Goal: Information Seeking & Learning: Learn about a topic

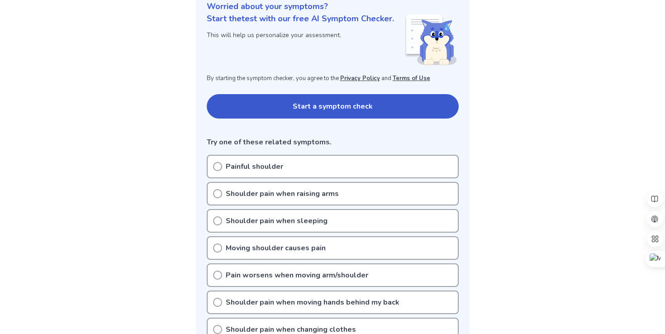
scroll to position [119, 0]
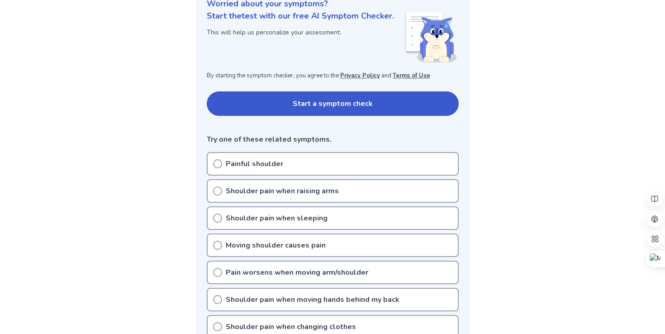
click at [241, 156] on div "Painful shoulder" at bounding box center [333, 164] width 252 height 24
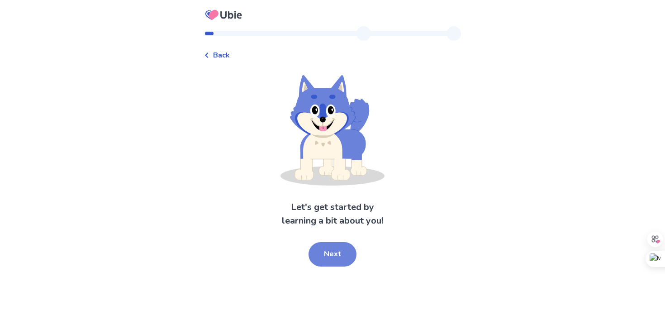
click at [342, 254] on button "Next" at bounding box center [332, 254] width 48 height 24
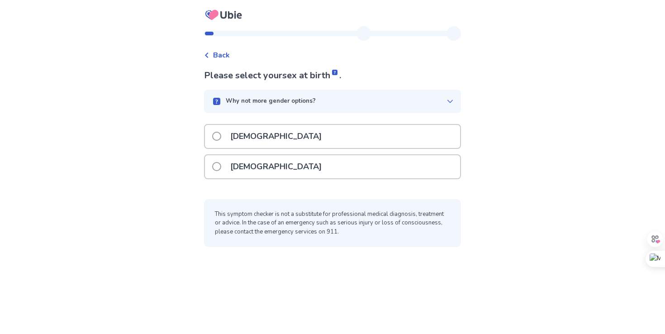
click at [340, 167] on div "Female" at bounding box center [332, 166] width 255 height 23
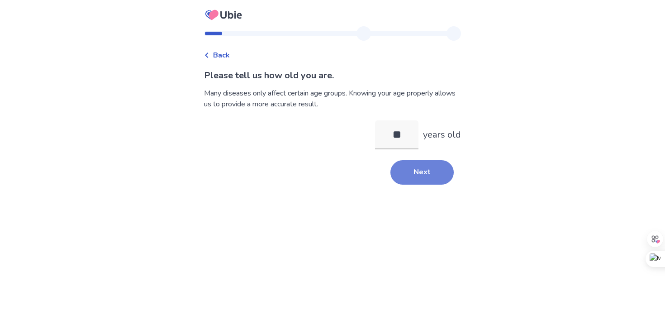
type input "**"
click at [407, 171] on button "Next" at bounding box center [421, 172] width 63 height 24
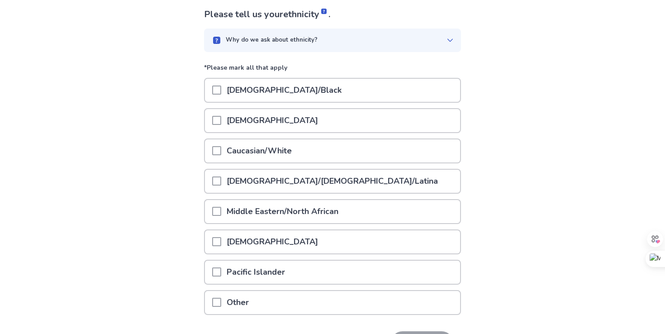
scroll to position [122, 0]
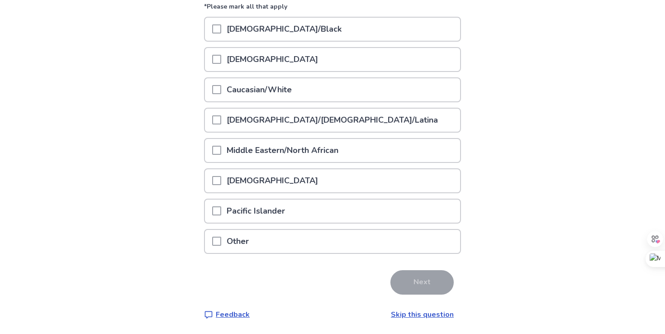
click at [395, 88] on div "Caucasian/White" at bounding box center [332, 89] width 255 height 23
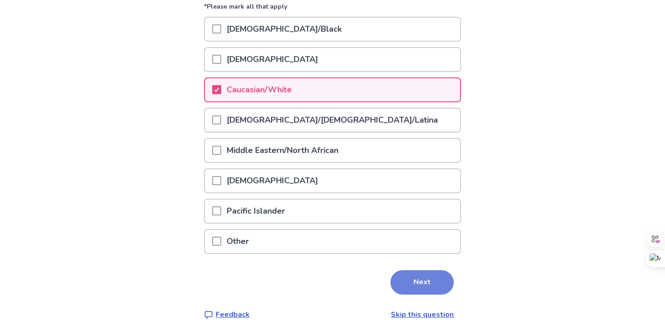
click at [435, 280] on button "Next" at bounding box center [421, 282] width 63 height 24
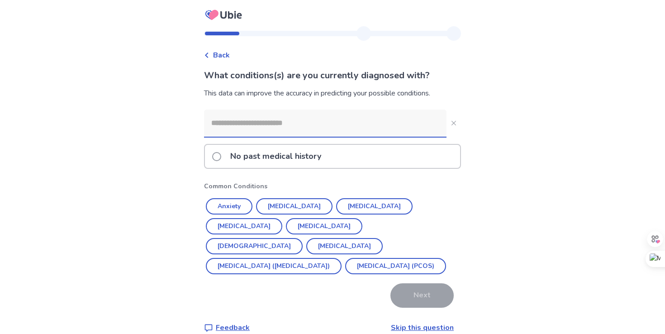
click at [263, 151] on p "No past medical history" at bounding box center [276, 156] width 102 height 23
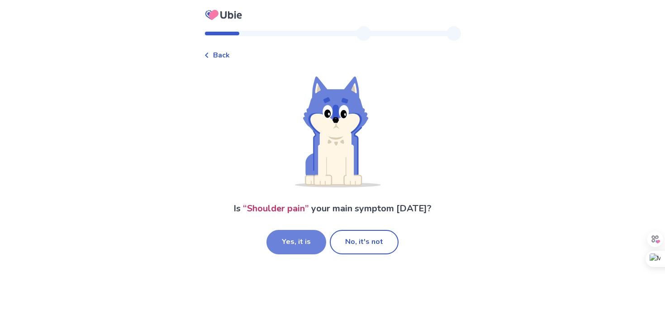
click at [311, 235] on button "Yes, it is" at bounding box center [296, 242] width 60 height 24
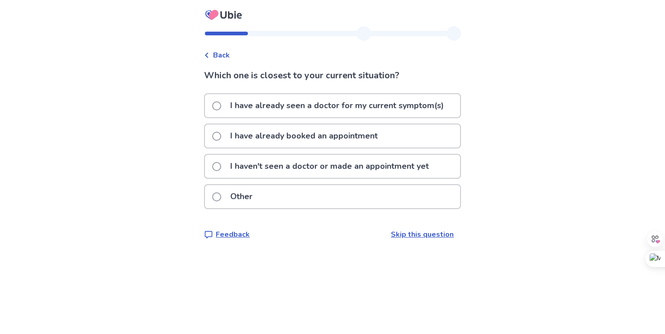
click at [274, 197] on div "Other" at bounding box center [332, 196] width 255 height 23
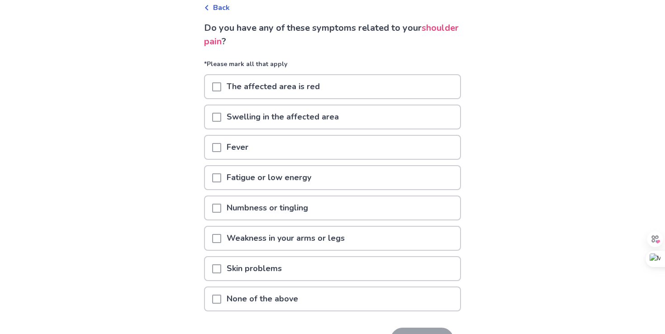
scroll to position [54, 0]
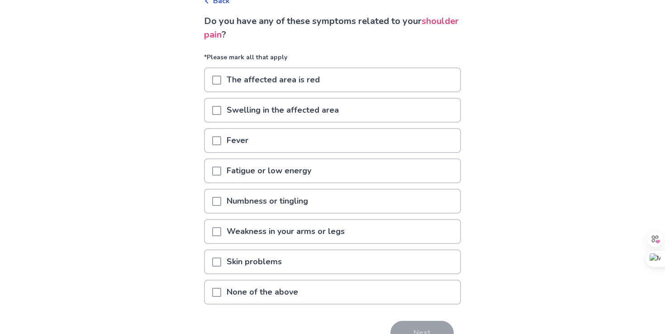
click at [340, 297] on div "None of the above" at bounding box center [332, 291] width 255 height 23
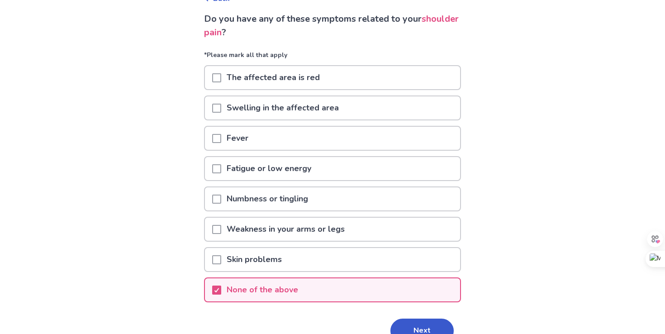
scroll to position [105, 0]
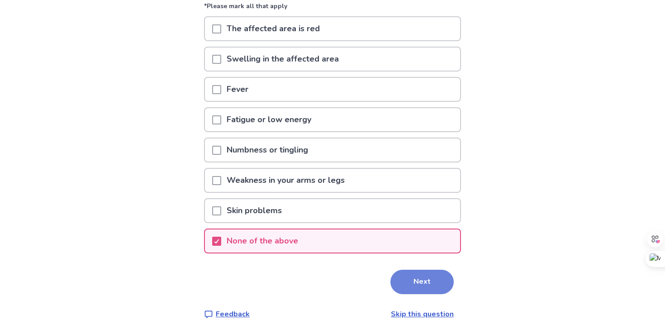
click at [402, 274] on button "Next" at bounding box center [421, 282] width 63 height 24
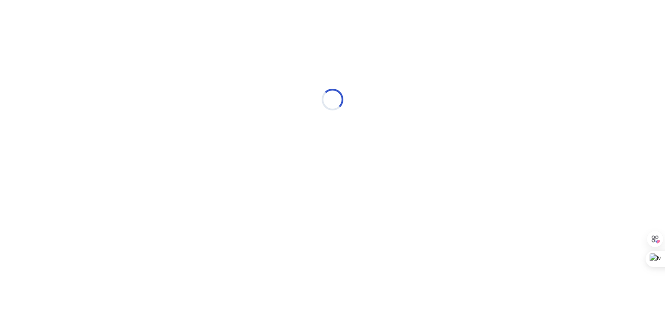
scroll to position [0, 0]
select select "*"
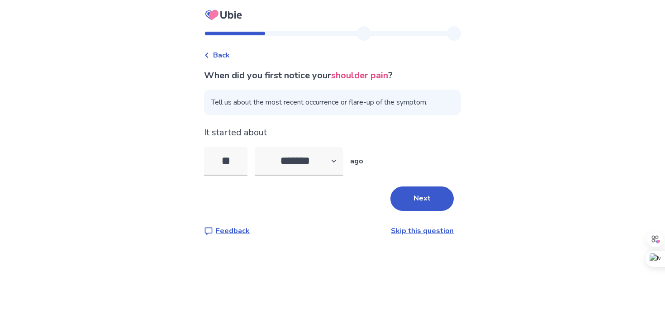
type input "*"
click at [301, 171] on select "******* ****** ******* ******** *******" at bounding box center [299, 161] width 88 height 29
click at [238, 162] on input "*" at bounding box center [225, 161] width 43 height 29
type input "*"
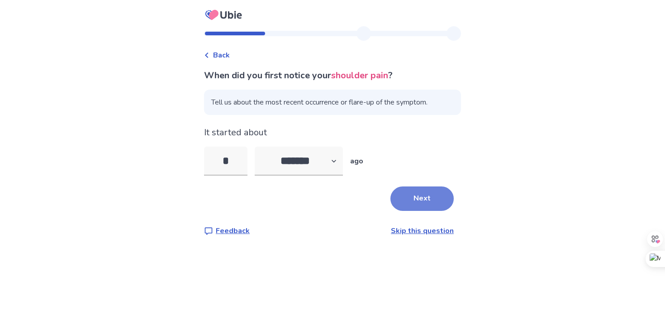
click at [412, 200] on button "Next" at bounding box center [421, 198] width 63 height 24
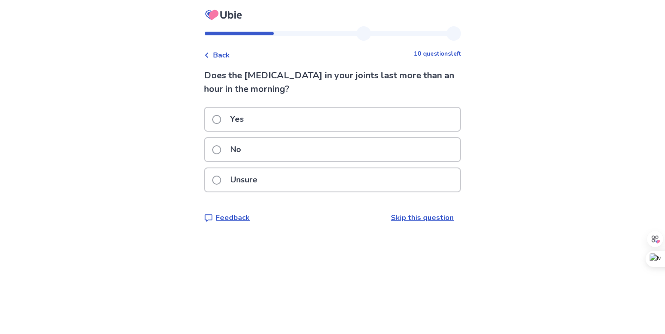
click at [303, 180] on div "Unsure" at bounding box center [332, 179] width 255 height 23
click at [330, 118] on div "Yes" at bounding box center [332, 119] width 255 height 23
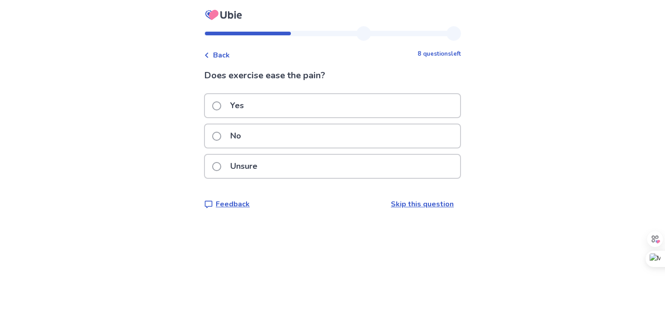
click at [331, 159] on div "Unsure" at bounding box center [332, 166] width 255 height 23
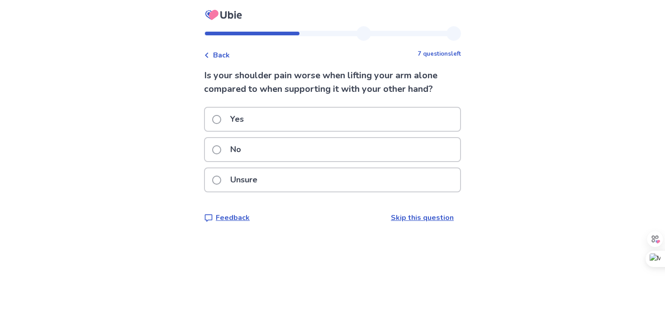
click at [327, 165] on div "No" at bounding box center [332, 152] width 257 height 30
click at [329, 155] on div "No" at bounding box center [332, 149] width 255 height 23
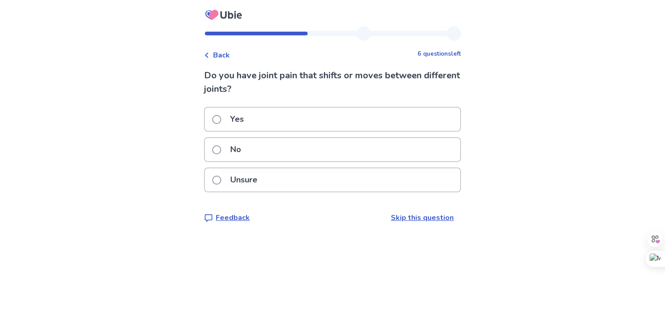
click at [341, 119] on div "Yes" at bounding box center [332, 119] width 255 height 23
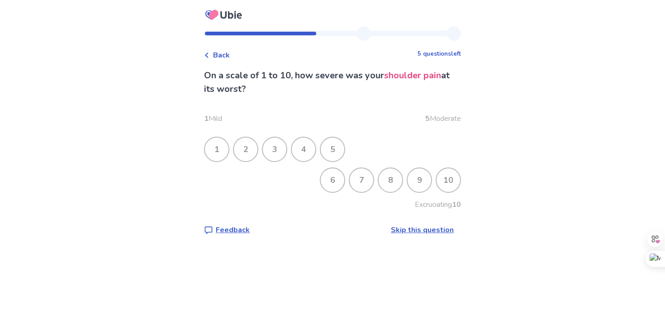
click at [333, 145] on div "5" at bounding box center [333, 149] width 24 height 24
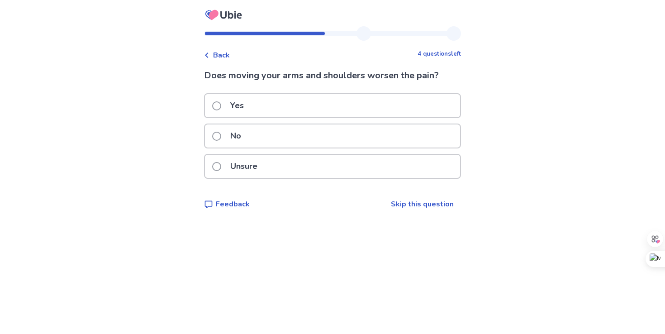
click at [305, 140] on div "No" at bounding box center [332, 135] width 255 height 23
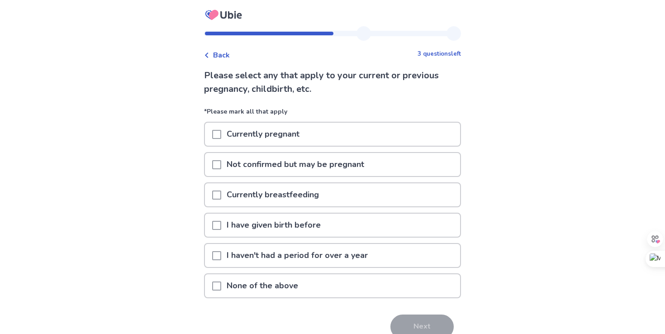
click at [312, 292] on div "None of the above" at bounding box center [332, 285] width 255 height 23
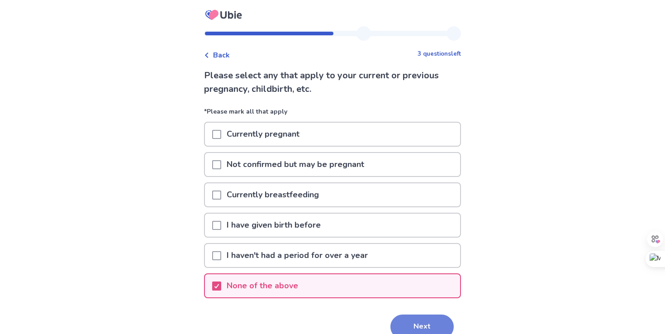
click at [403, 327] on button "Next" at bounding box center [421, 326] width 63 height 24
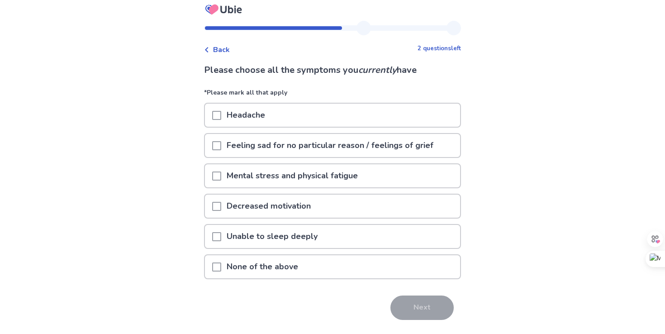
scroll to position [5, 0]
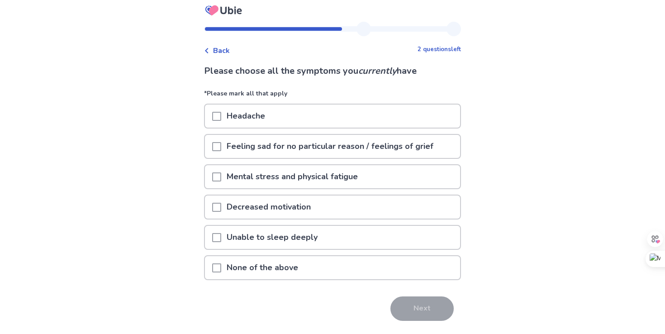
click at [278, 175] on p "Mental stress and physical fatigue" at bounding box center [292, 176] width 142 height 23
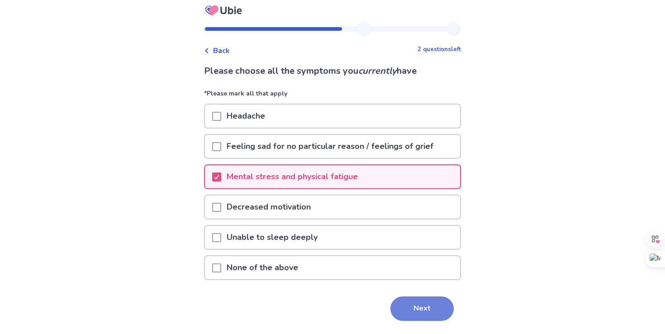
click at [414, 311] on button "Next" at bounding box center [421, 308] width 63 height 24
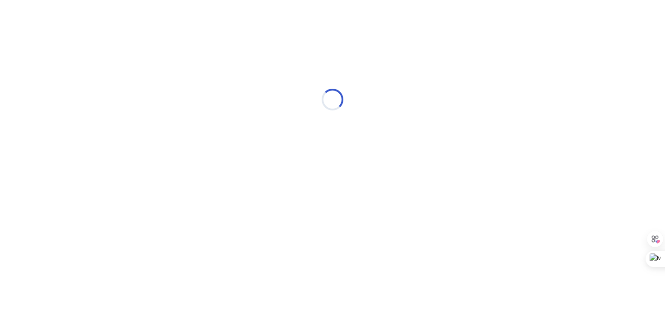
scroll to position [0, 0]
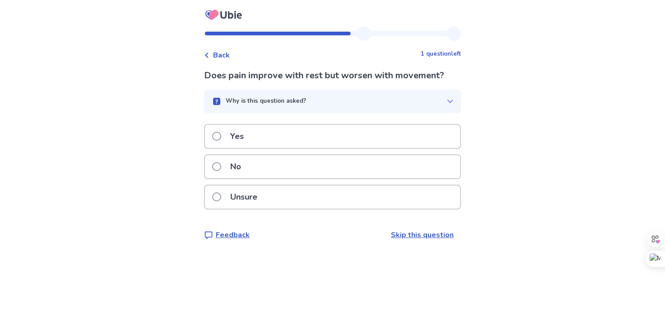
click at [306, 169] on div "No" at bounding box center [332, 166] width 255 height 23
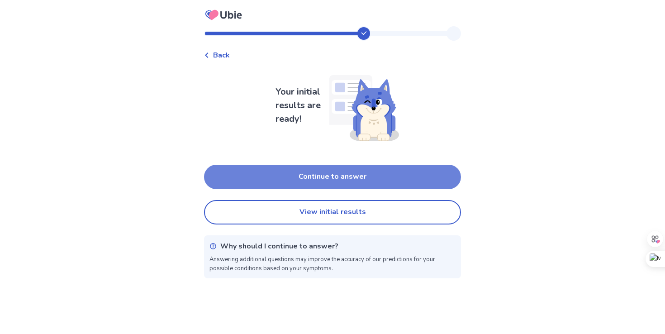
click at [346, 173] on button "Continue to answer" at bounding box center [332, 177] width 257 height 24
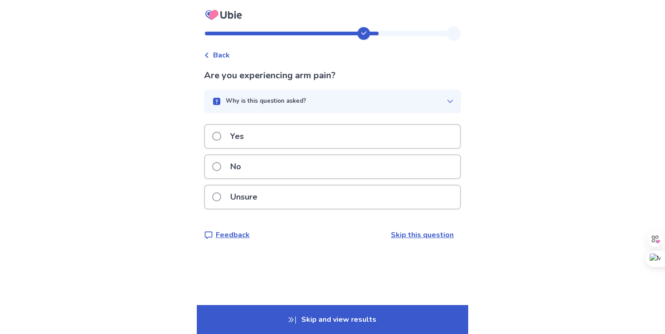
click at [347, 173] on div "No" at bounding box center [332, 166] width 255 height 23
click at [354, 133] on div "Yes" at bounding box center [332, 136] width 255 height 23
click at [342, 168] on div "No" at bounding box center [332, 166] width 255 height 23
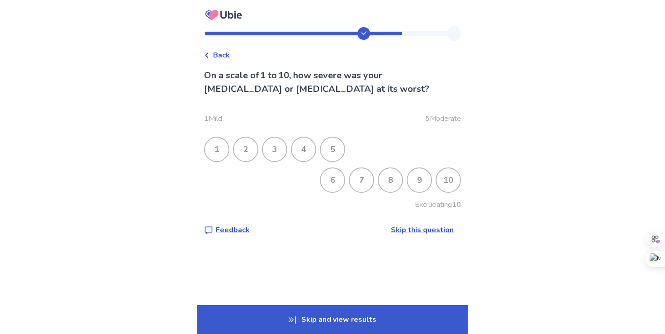
click at [340, 151] on div "5" at bounding box center [333, 149] width 24 height 24
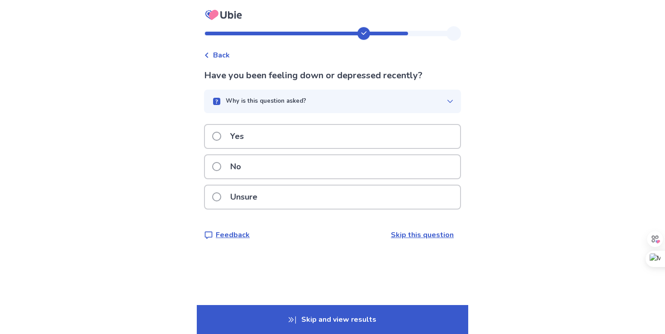
click at [335, 170] on div "No" at bounding box center [332, 166] width 255 height 23
click at [356, 138] on div "Yes" at bounding box center [332, 136] width 255 height 23
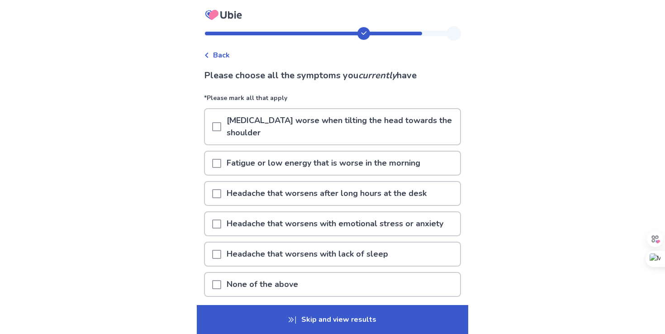
click at [369, 281] on div "None of the above" at bounding box center [332, 284] width 255 height 23
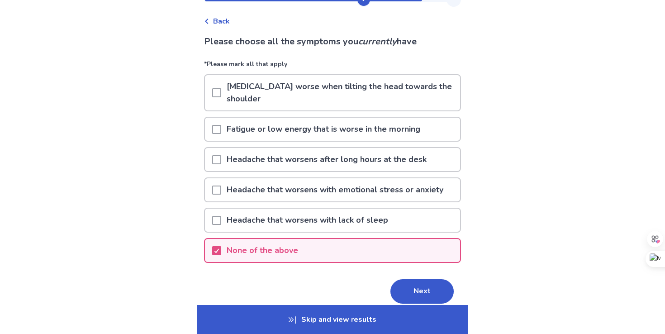
scroll to position [35, 0]
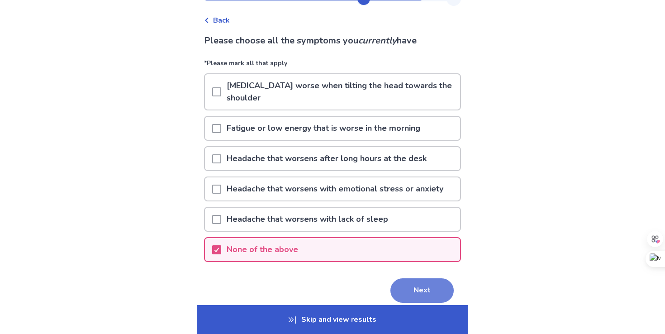
click at [394, 286] on button "Next" at bounding box center [421, 290] width 63 height 24
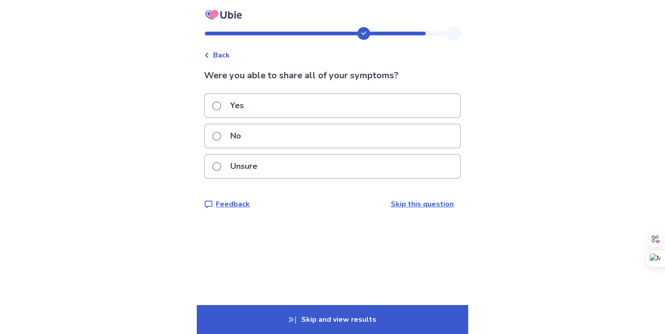
click at [334, 102] on div "Yes" at bounding box center [332, 105] width 255 height 23
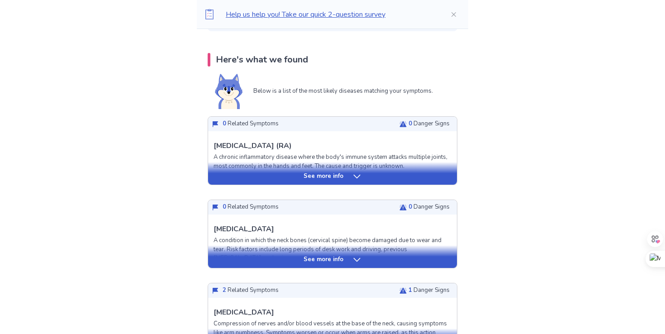
scroll to position [171, 0]
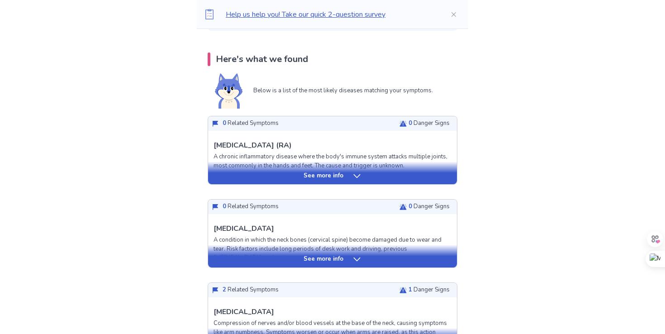
click at [339, 260] on p "See more info" at bounding box center [323, 259] width 40 height 9
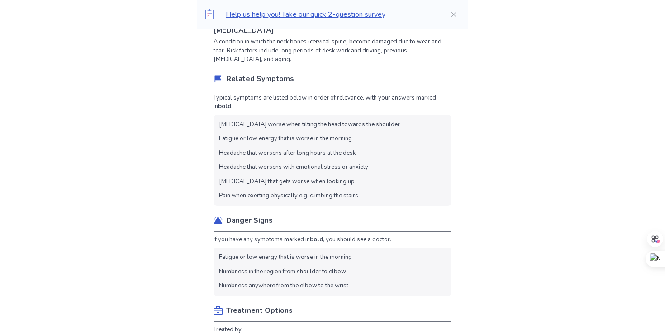
scroll to position [356, 0]
